Goal: Use online tool/utility: Utilize a website feature to perform a specific function

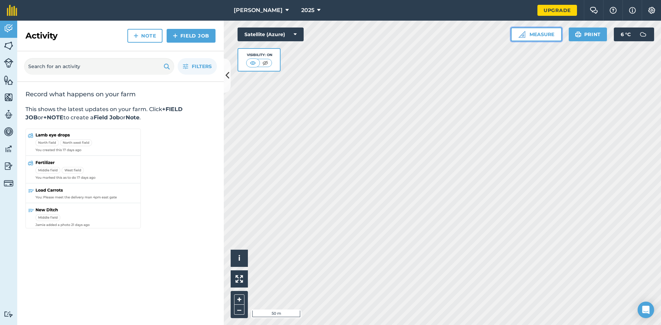
click at [544, 30] on button "Measure" at bounding box center [536, 35] width 51 height 14
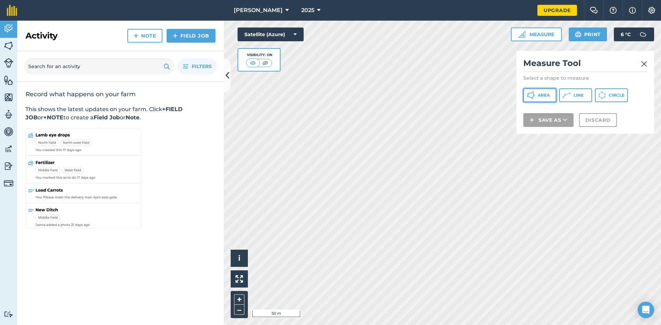
click at [542, 96] on span "Area" at bounding box center [544, 96] width 12 height 6
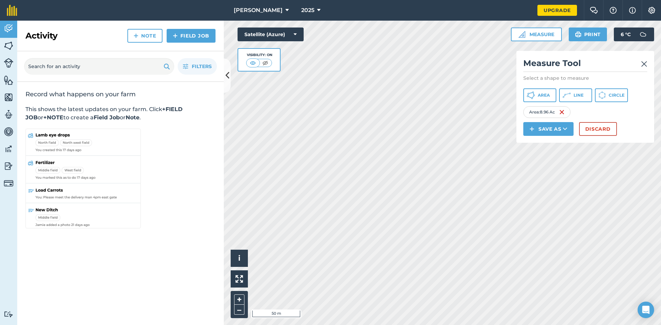
click at [639, 65] on h2 "Measure Tool" at bounding box center [585, 65] width 124 height 14
click at [645, 62] on img at bounding box center [644, 64] width 6 height 8
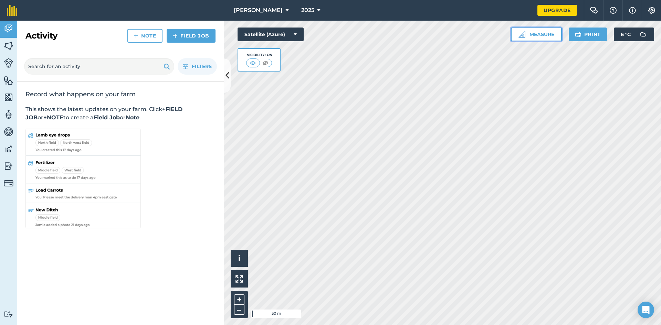
click at [535, 37] on button "Measure" at bounding box center [536, 35] width 51 height 14
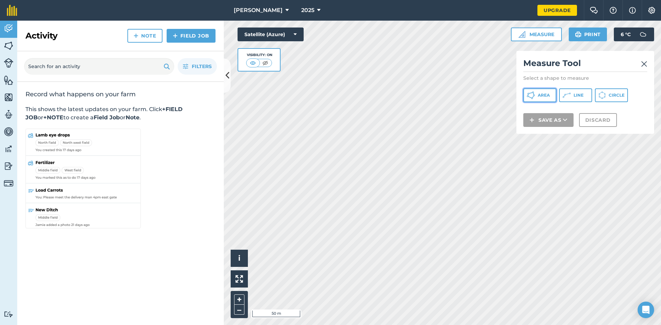
click at [541, 94] on span "Area" at bounding box center [544, 96] width 12 height 6
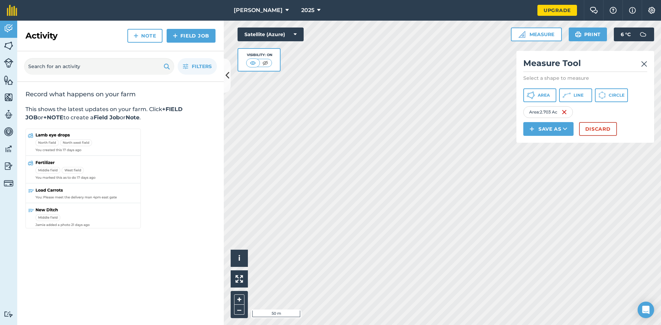
click at [645, 63] on img at bounding box center [644, 64] width 6 height 8
